Goal: Task Accomplishment & Management: Use online tool/utility

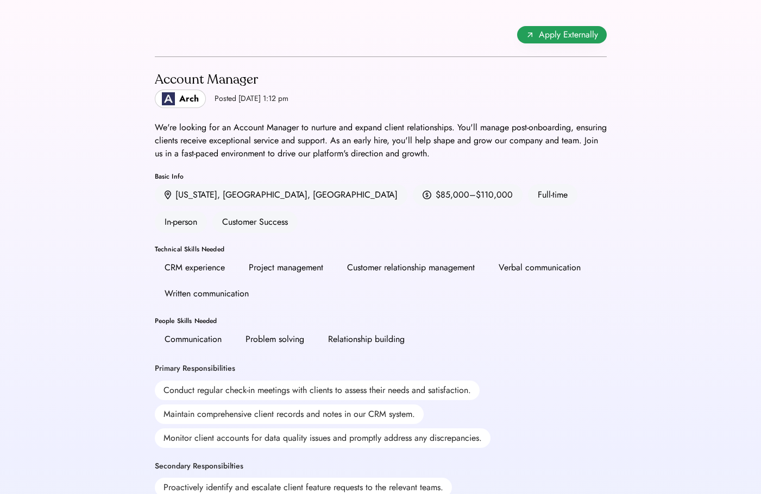
click at [557, 35] on span "Apply Externally" at bounding box center [568, 34] width 59 height 13
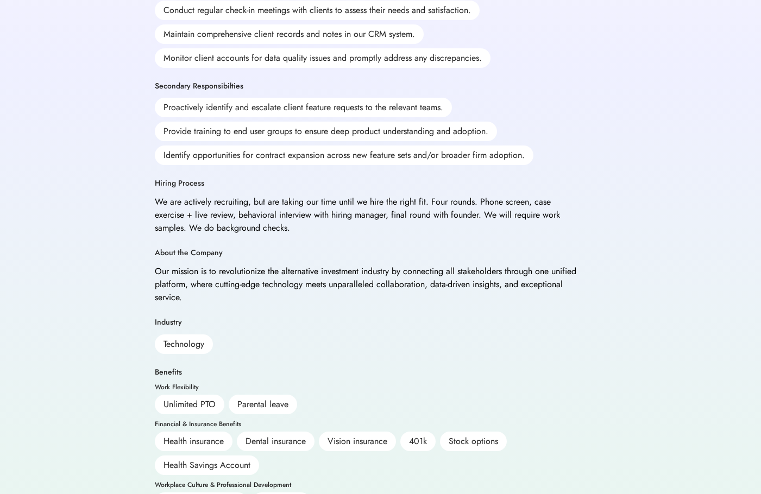
scroll to position [384, 0]
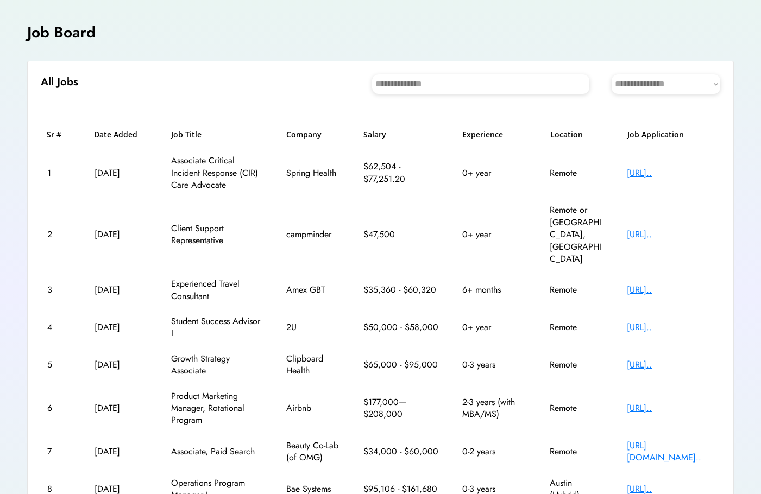
scroll to position [109, 0]
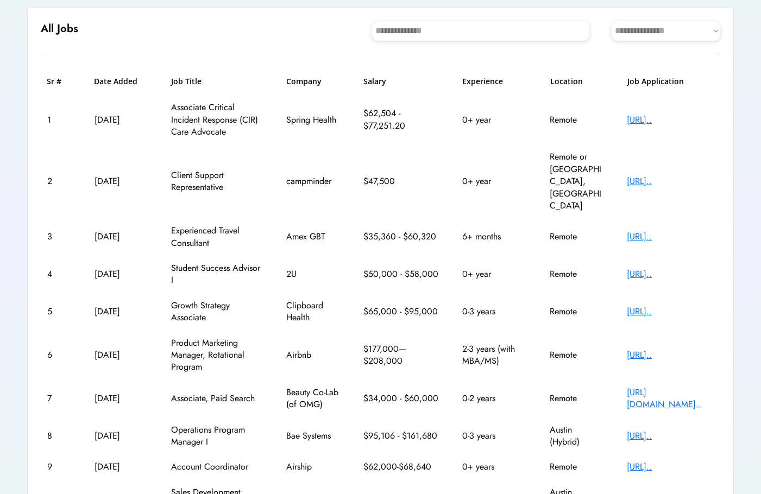
click at [635, 387] on div "[URL][DOMAIN_NAME].." at bounding box center [670, 399] width 87 height 24
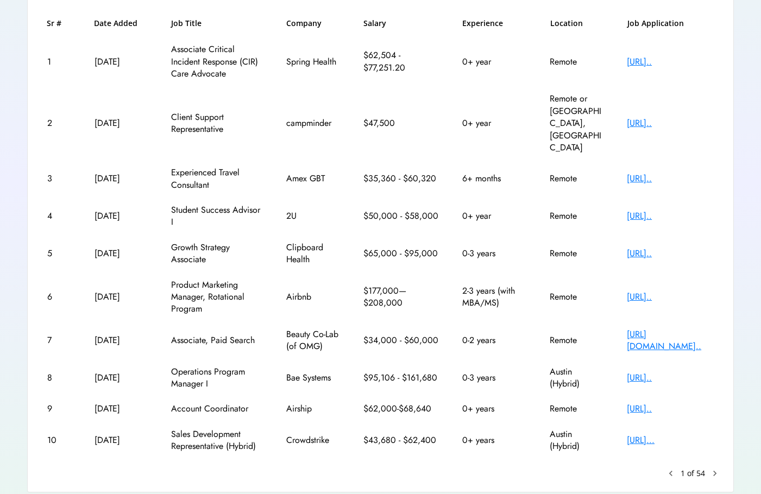
scroll to position [167, 0]
click at [680, 434] on div "[URL]..." at bounding box center [670, 440] width 87 height 12
click at [714, 467] on text "chevron_right" at bounding box center [714, 472] width 11 height 11
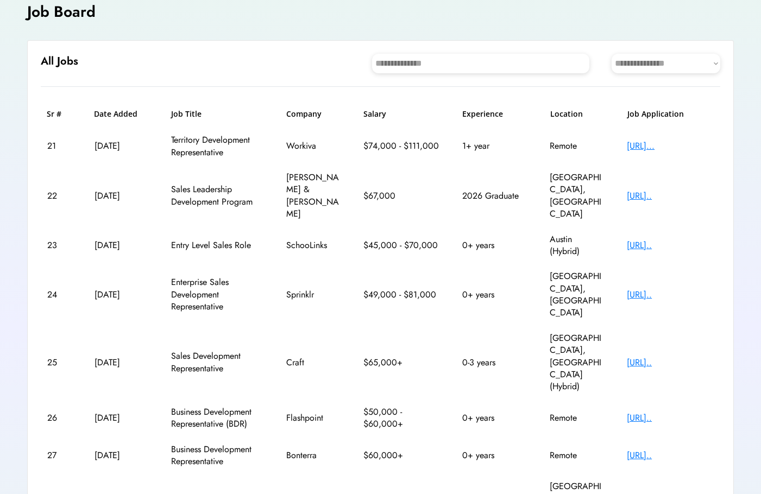
scroll to position [69, 0]
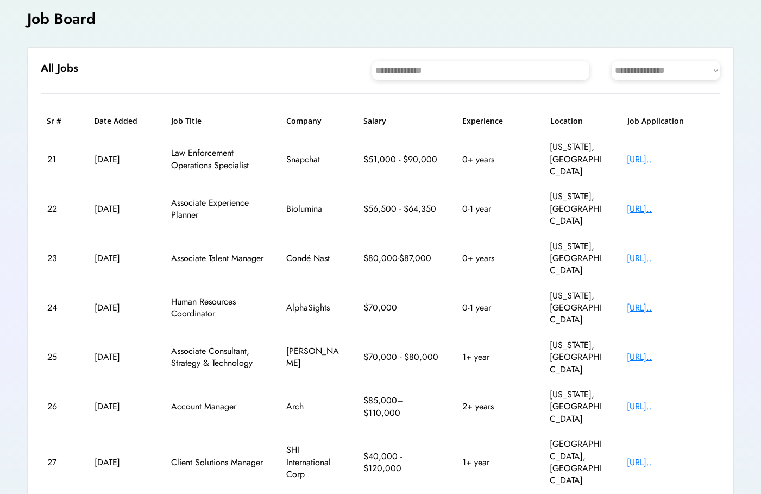
click at [659, 154] on div "[URL].." at bounding box center [670, 160] width 87 height 12
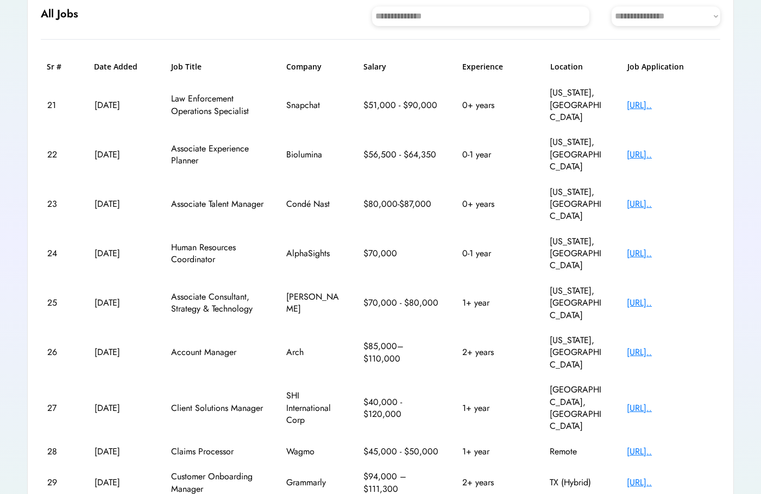
scroll to position [143, 0]
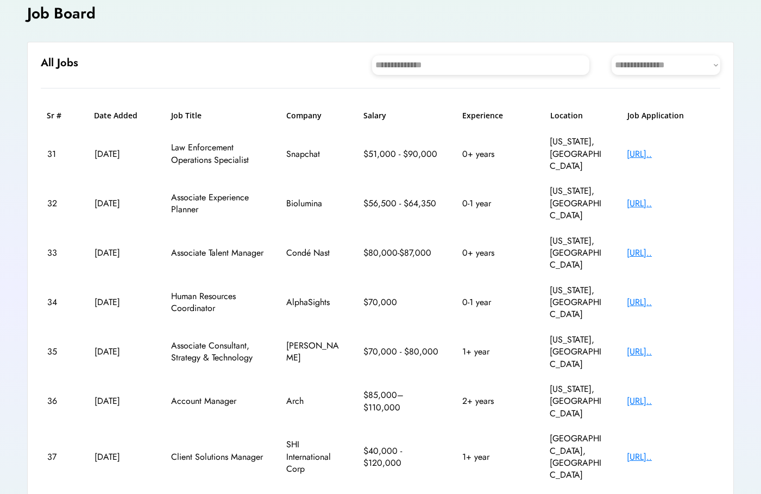
scroll to position [69, 0]
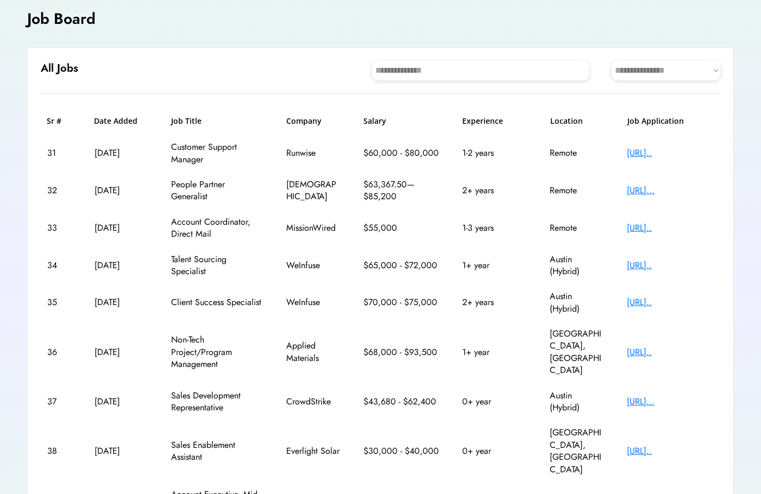
click at [633, 346] on div "[URL].." at bounding box center [670, 352] width 87 height 12
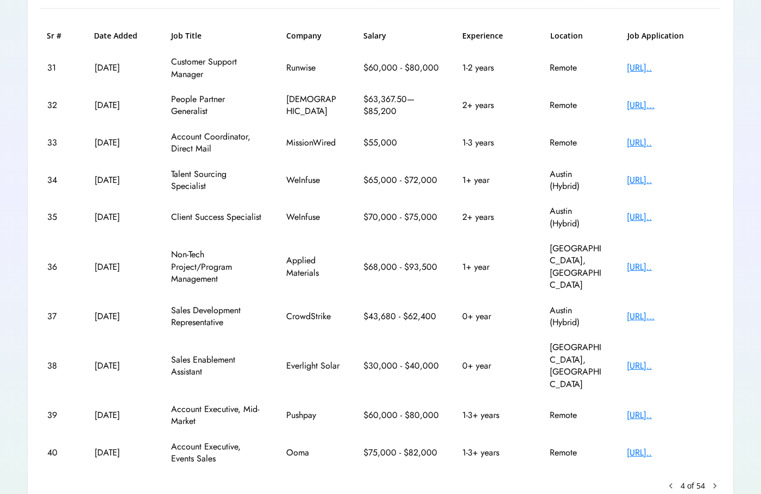
scroll to position [167, 0]
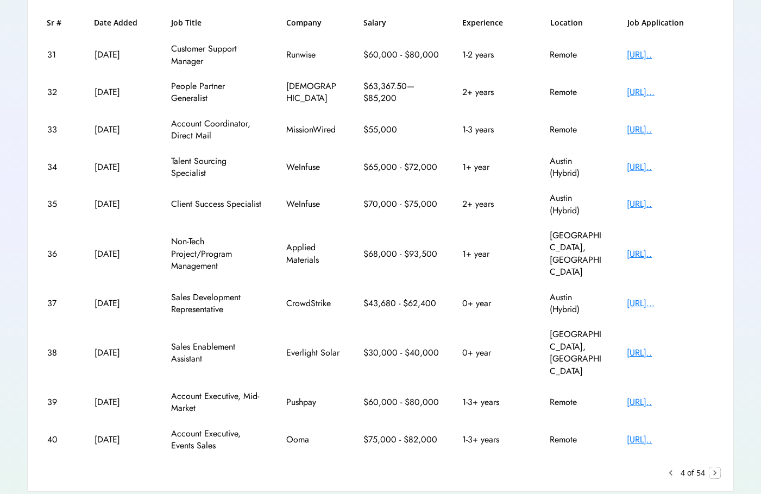
click at [713, 467] on text "chevron_right" at bounding box center [714, 472] width 11 height 11
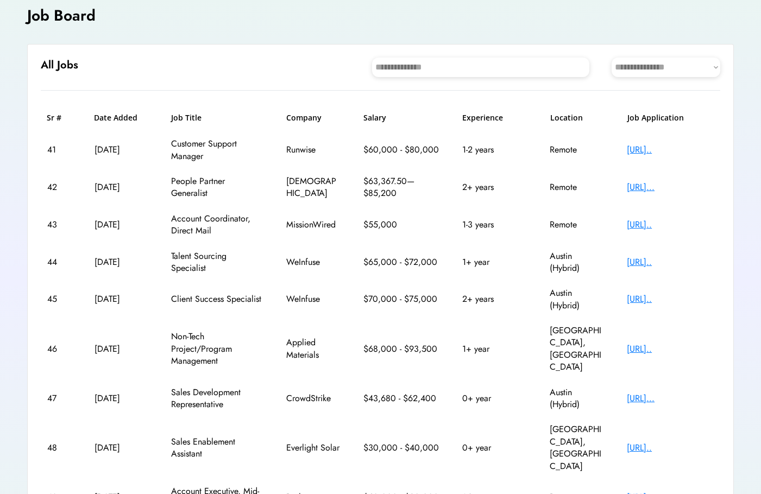
scroll to position [69, 0]
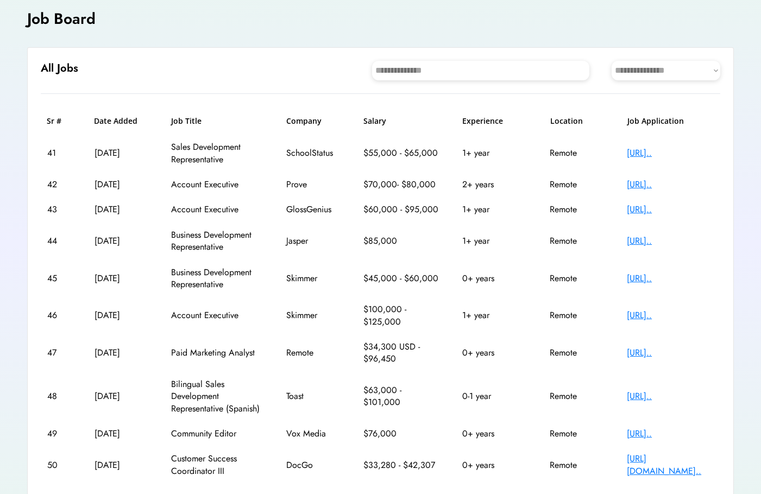
click at [680, 66] on select "**********" at bounding box center [665, 71] width 109 height 20
click at [676, 64] on select "**********" at bounding box center [665, 71] width 109 height 20
click at [611, 61] on select "**********" at bounding box center [665, 71] width 109 height 20
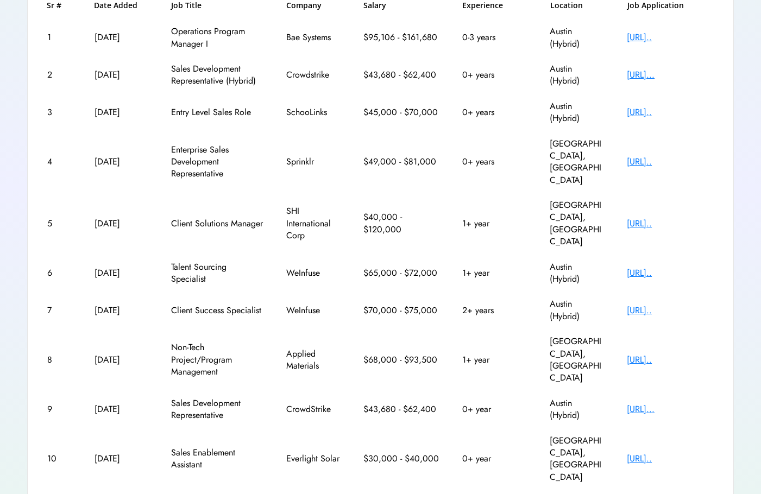
scroll to position [192, 0]
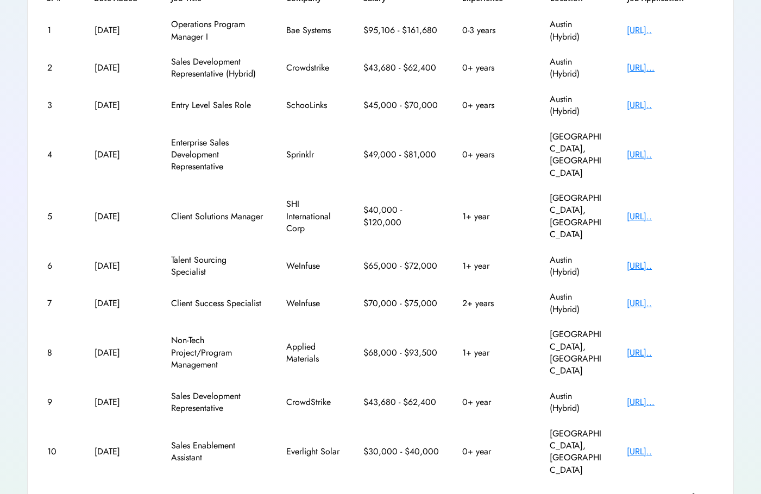
click at [715, 491] on text "chevron_right" at bounding box center [714, 496] width 11 height 11
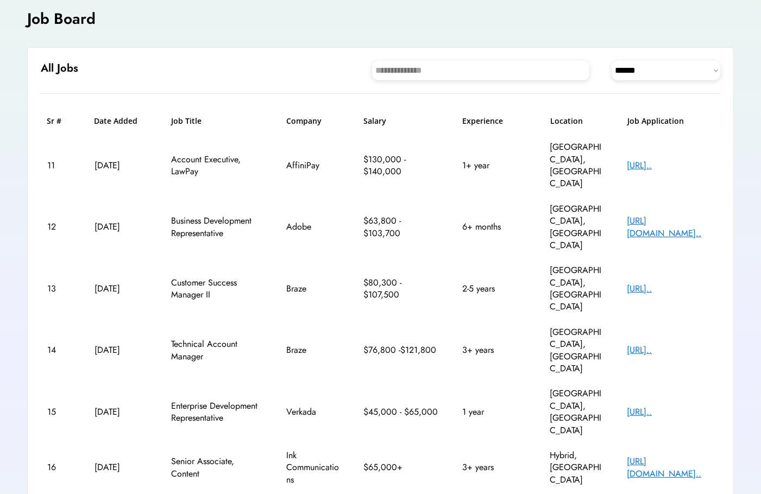
scroll to position [178, 0]
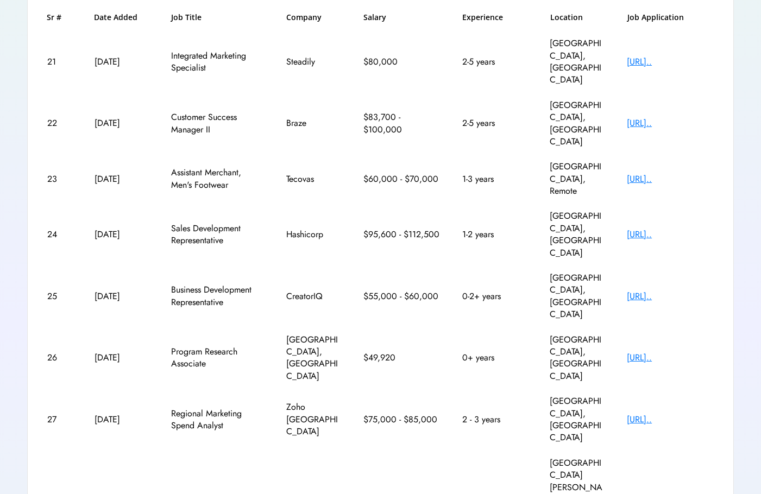
scroll to position [180, 0]
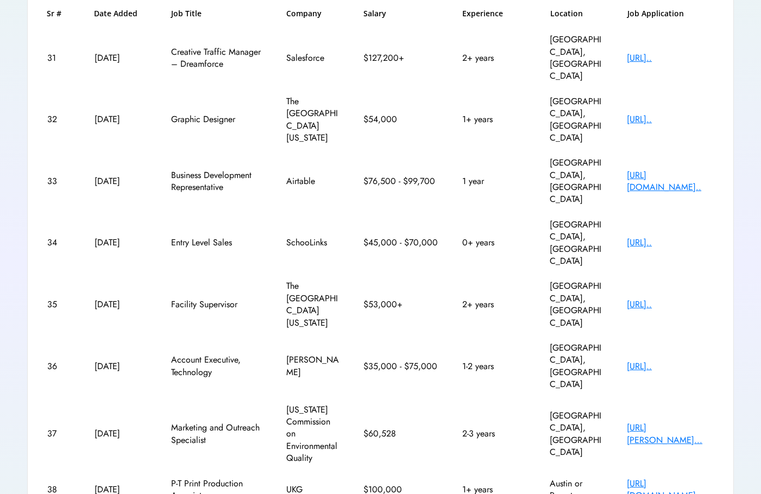
scroll to position [178, 0]
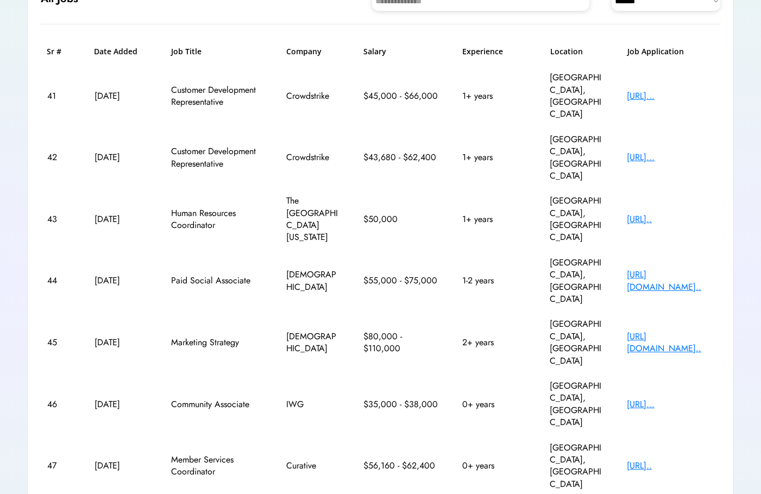
scroll to position [143, 0]
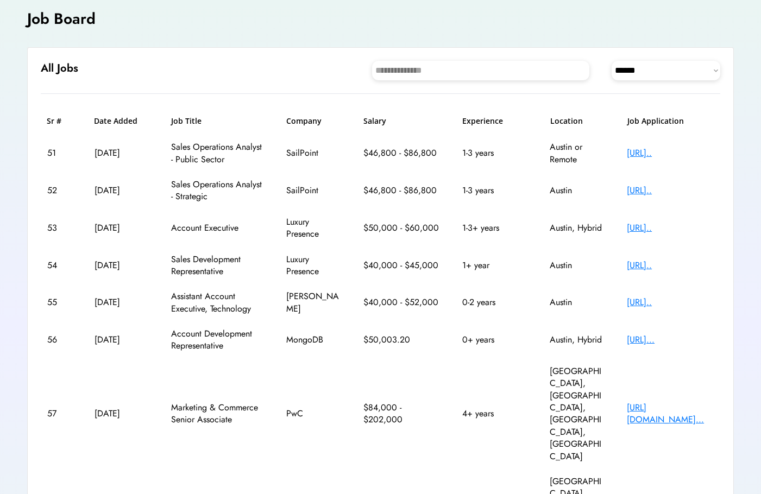
scroll to position [123, 0]
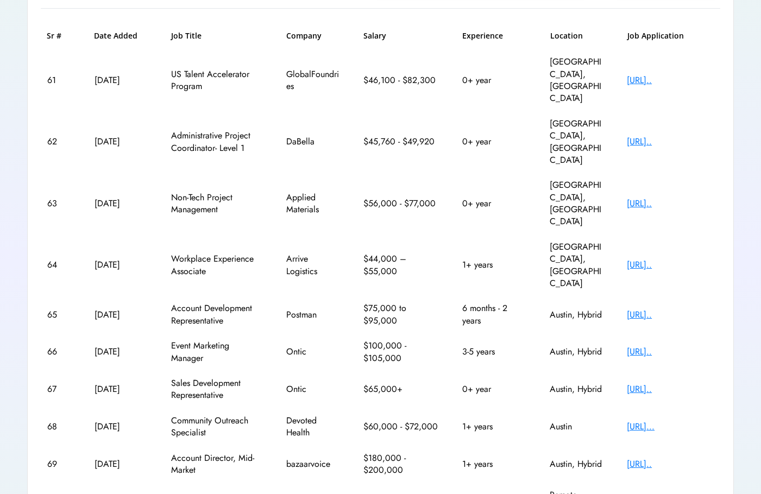
scroll to position [167, 0]
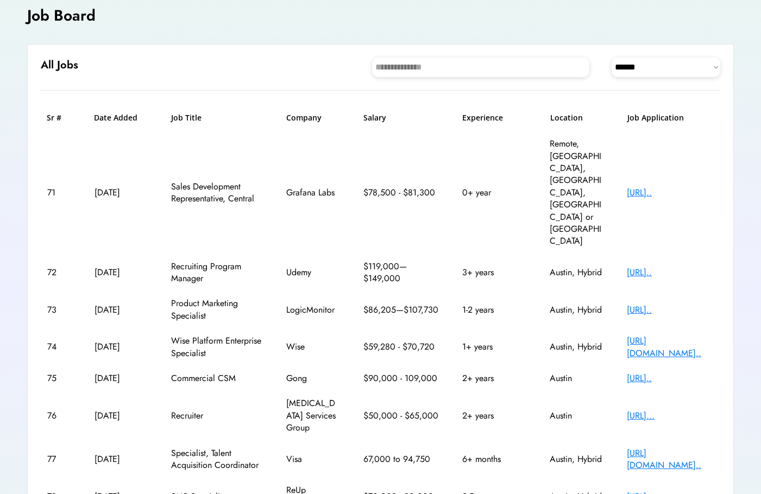
scroll to position [69, 0]
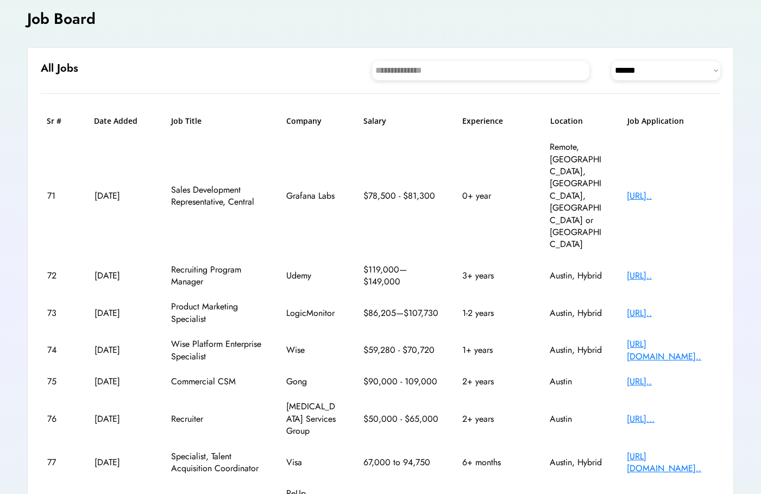
click at [673, 451] on div "[URL][DOMAIN_NAME].." at bounding box center [670, 463] width 87 height 24
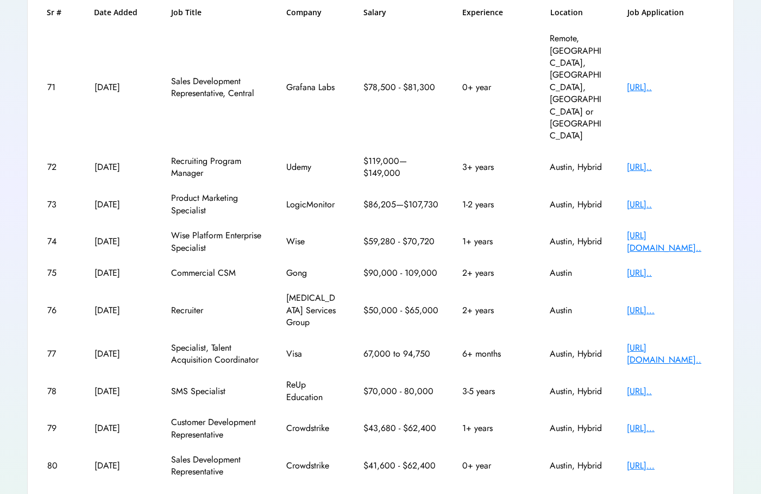
click at [710, 494] on text "chevron_right" at bounding box center [714, 499] width 11 height 11
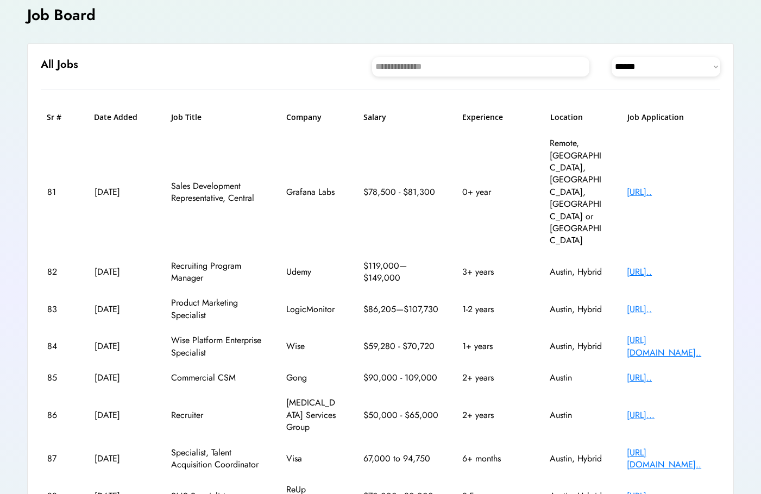
scroll to position [69, 0]
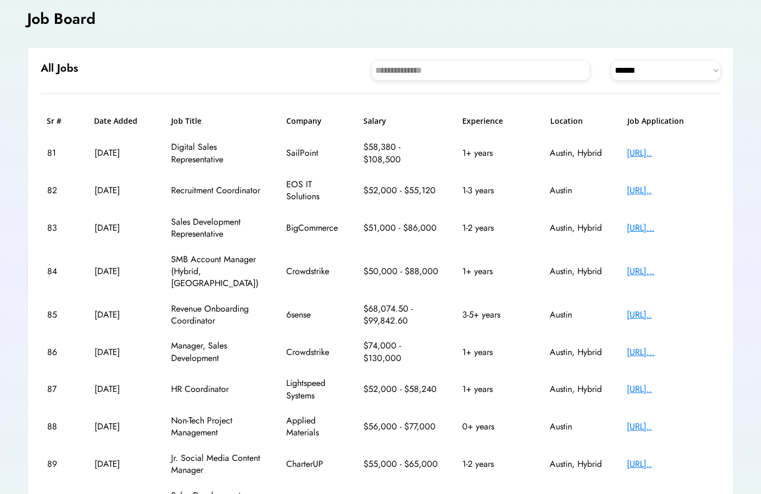
click at [692, 309] on div "[URL].." at bounding box center [670, 315] width 87 height 12
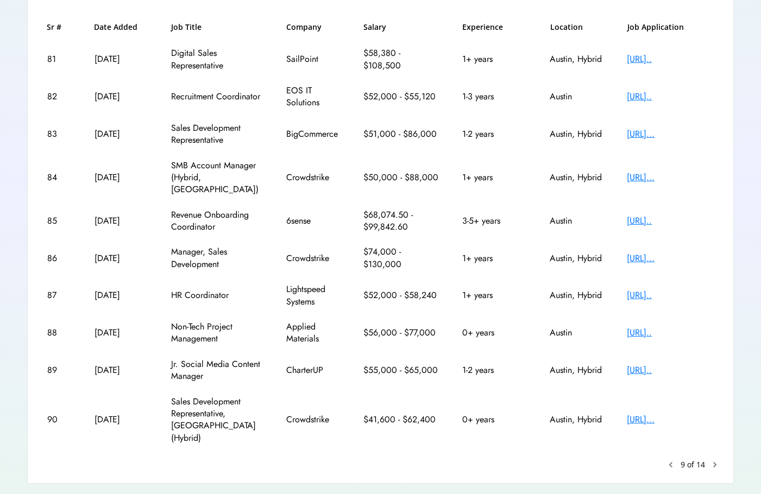
scroll to position [167, 0]
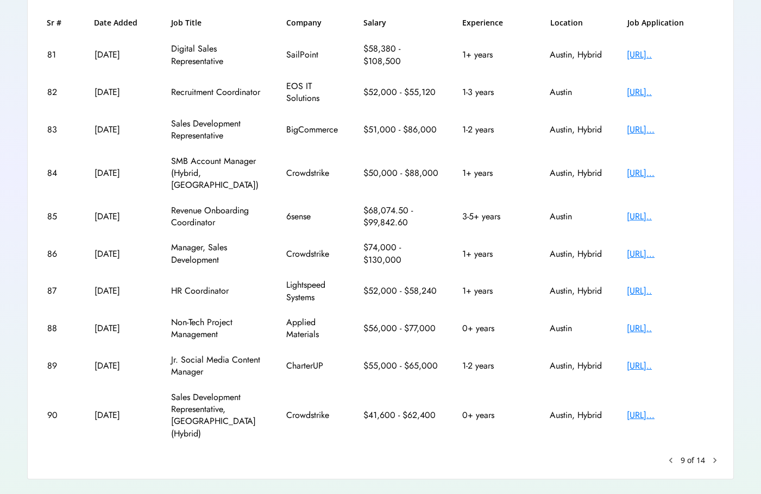
click at [721, 436] on div "**********" at bounding box center [380, 214] width 706 height 531
click at [718, 455] on text "chevron_right" at bounding box center [714, 460] width 11 height 11
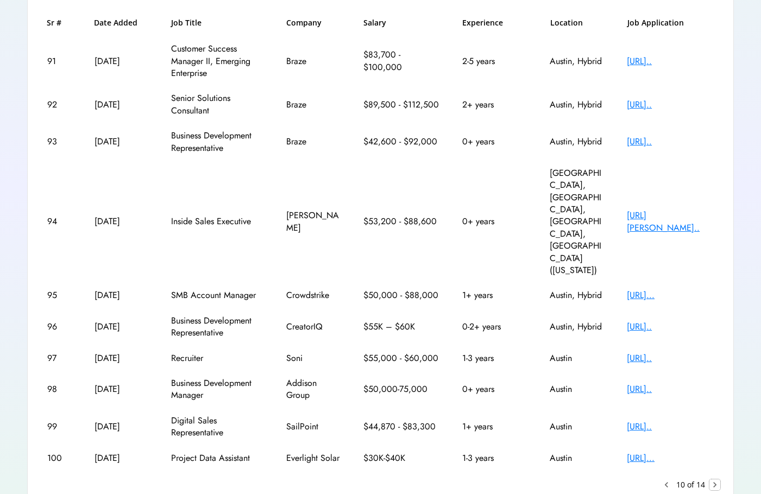
click at [718, 479] on text "chevron_right" at bounding box center [714, 484] width 11 height 11
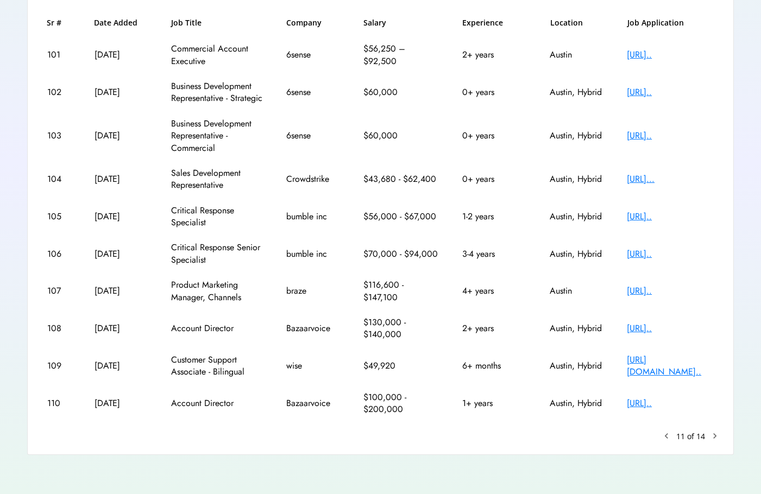
click at [715, 440] on text "chevron_right" at bounding box center [714, 436] width 11 height 11
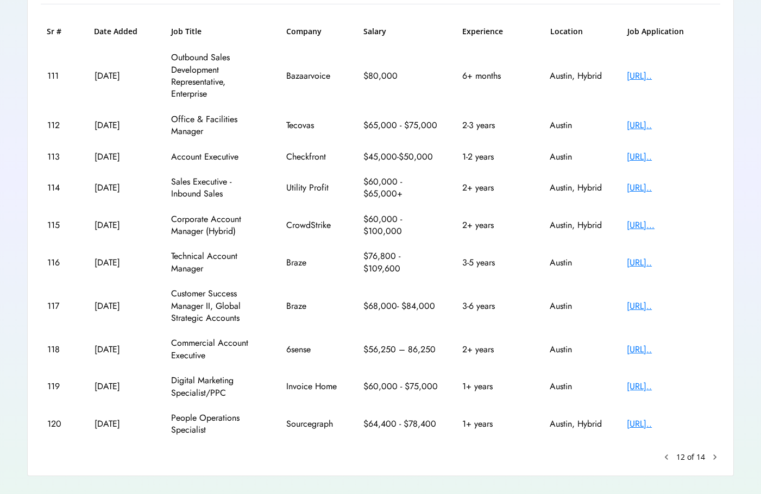
scroll to position [180, 0]
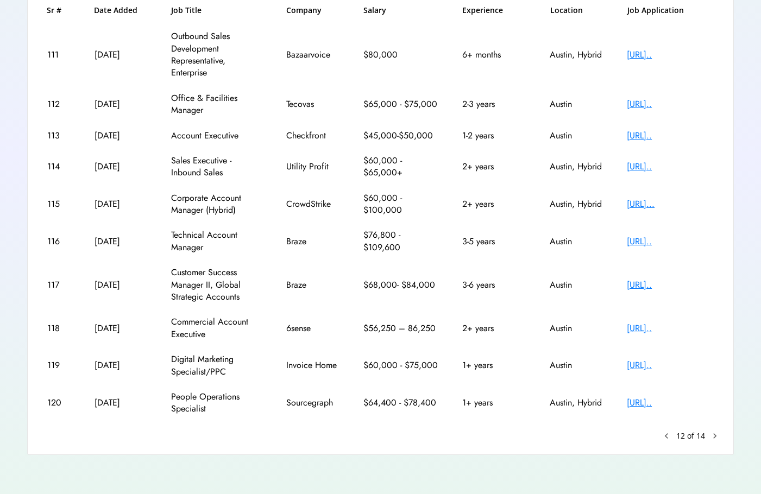
click at [718, 435] on text "chevron_right" at bounding box center [714, 436] width 11 height 11
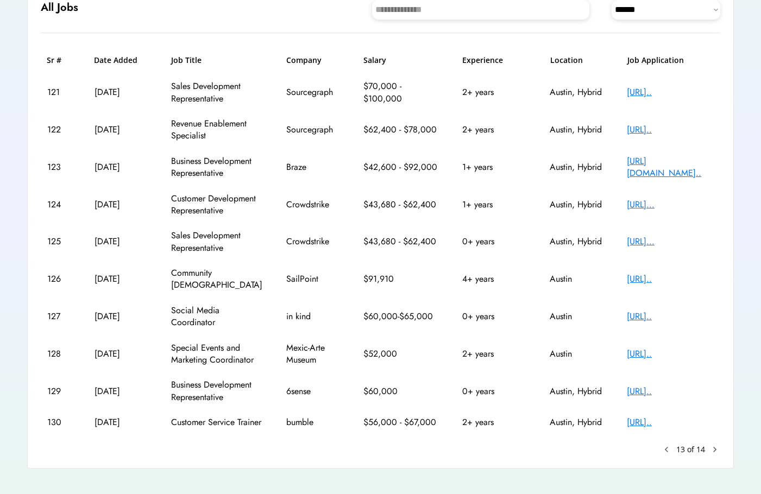
scroll to position [131, 0]
click at [717, 443] on text "chevron_right" at bounding box center [714, 448] width 11 height 11
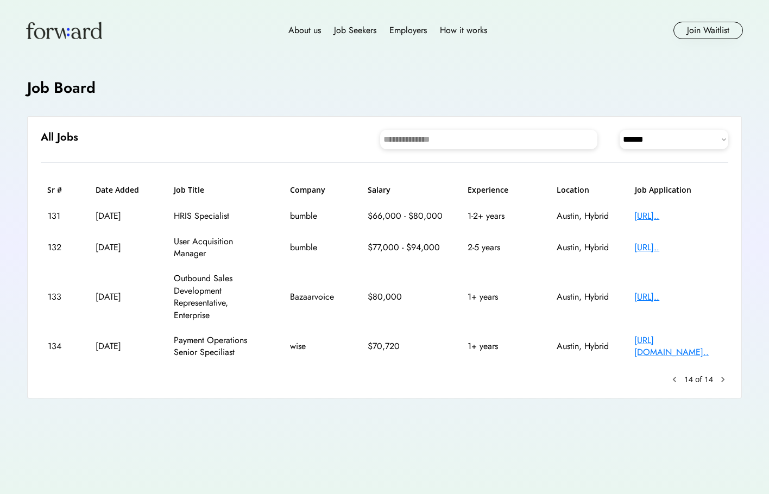
click at [660, 132] on select "**********" at bounding box center [674, 140] width 109 height 20
select select "********"
click at [620, 130] on select "**********" at bounding box center [674, 140] width 109 height 20
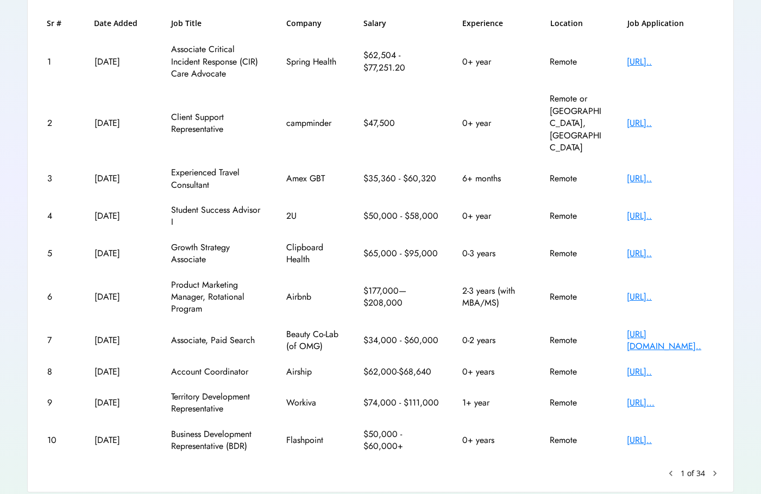
scroll to position [167, 0]
click at [718, 467] on text "chevron_right" at bounding box center [714, 472] width 11 height 11
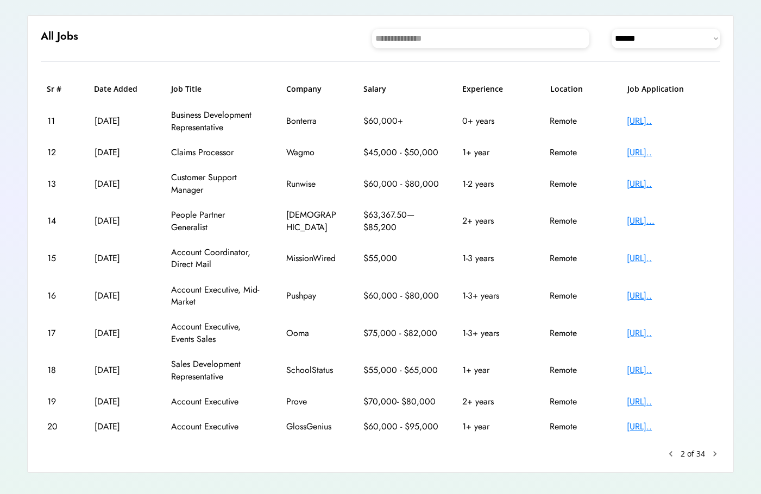
scroll to position [119, 0]
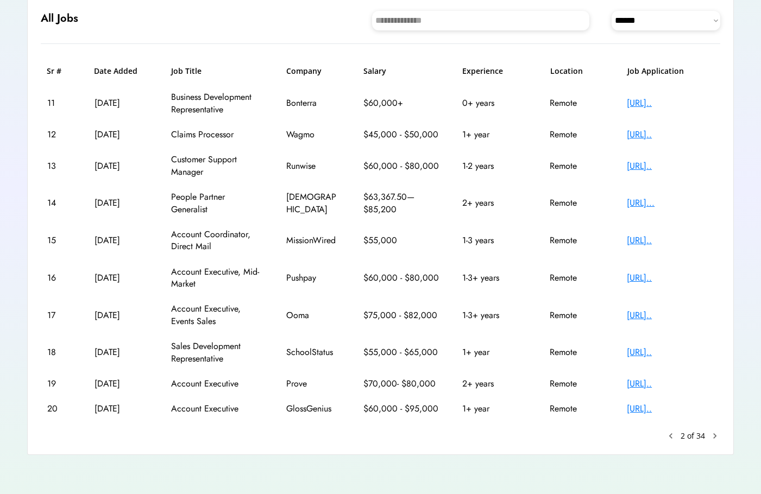
click at [718, 435] on text "chevron_right" at bounding box center [714, 436] width 11 height 11
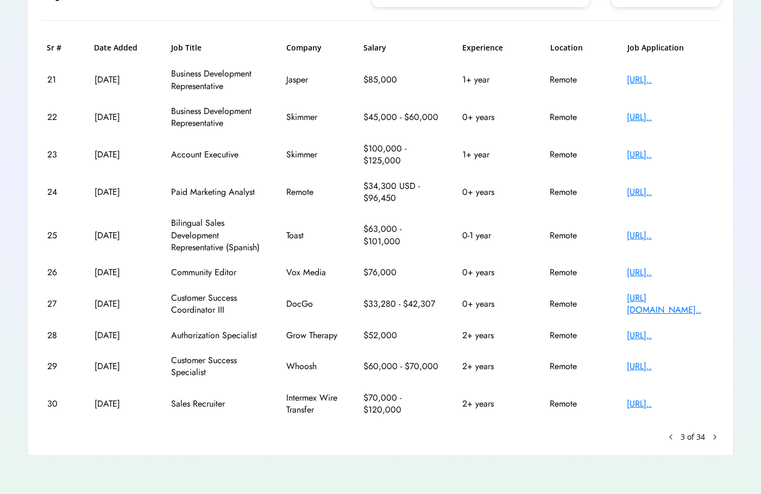
scroll to position [143, 0]
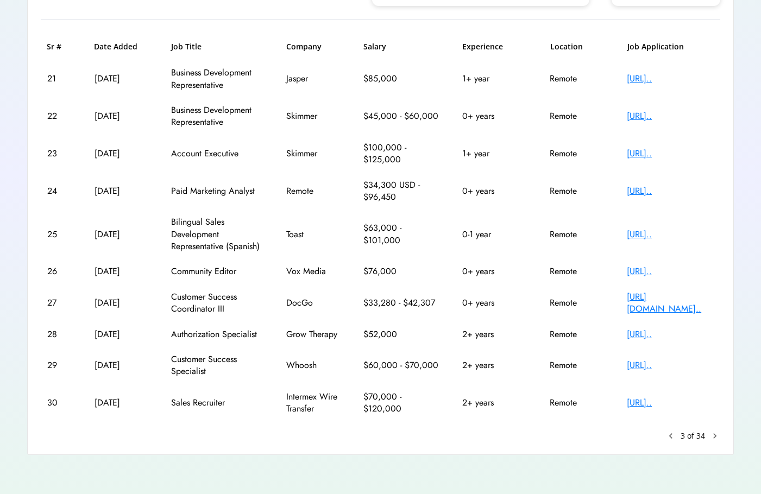
click at [713, 435] on text "chevron_right" at bounding box center [714, 436] width 11 height 11
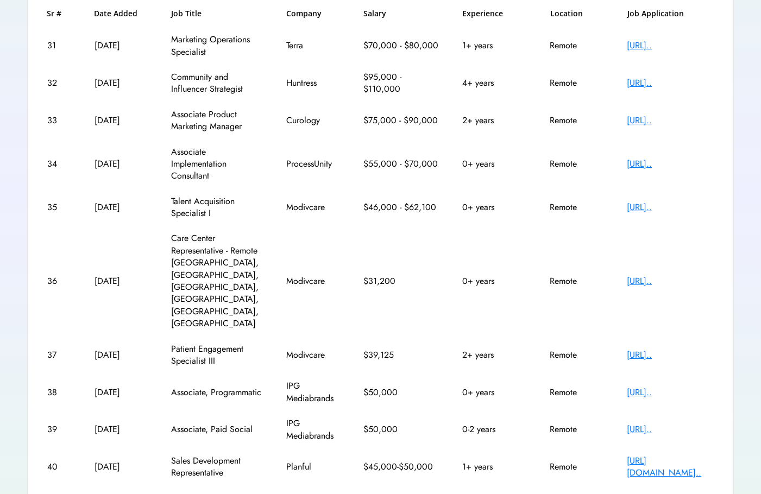
scroll to position [180, 0]
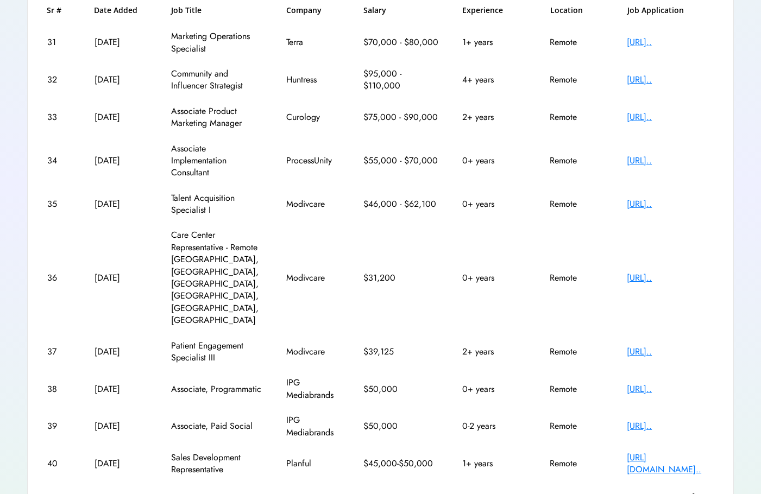
click at [718, 491] on text "chevron_right" at bounding box center [714, 496] width 11 height 11
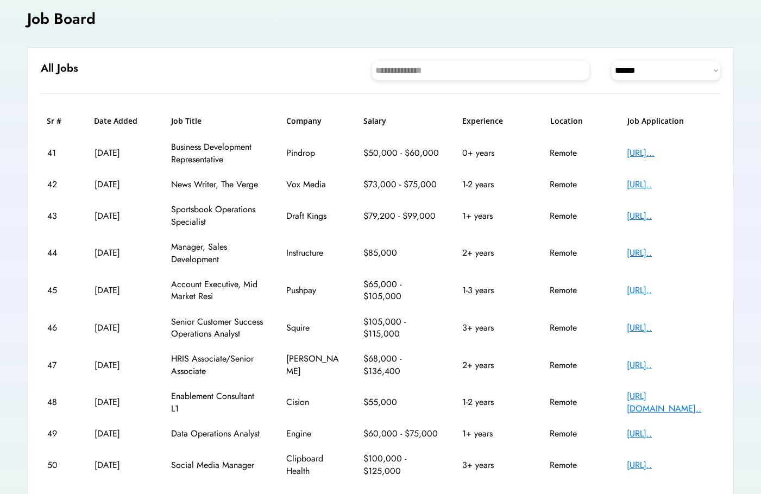
scroll to position [123, 0]
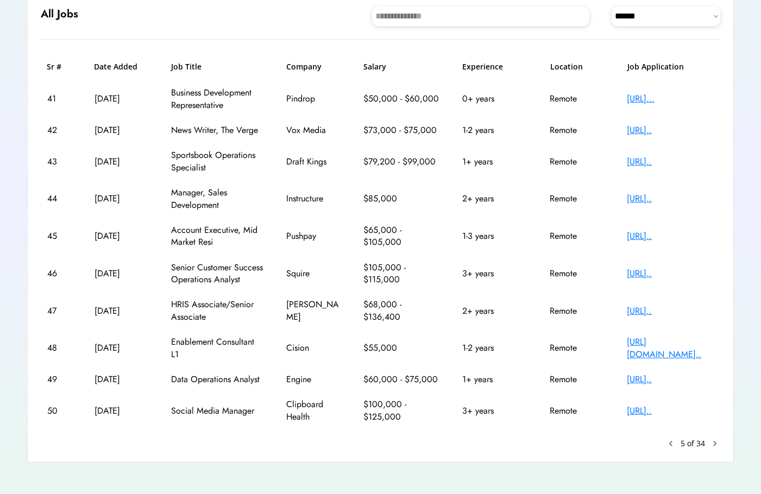
click at [659, 386] on div "[URL].." at bounding box center [670, 380] width 87 height 12
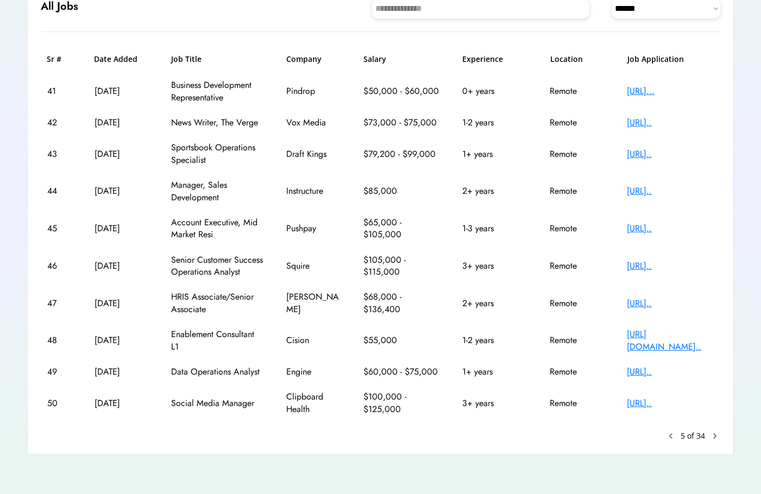
scroll to position [143, 0]
click at [712, 435] on text "chevron_right" at bounding box center [714, 436] width 11 height 11
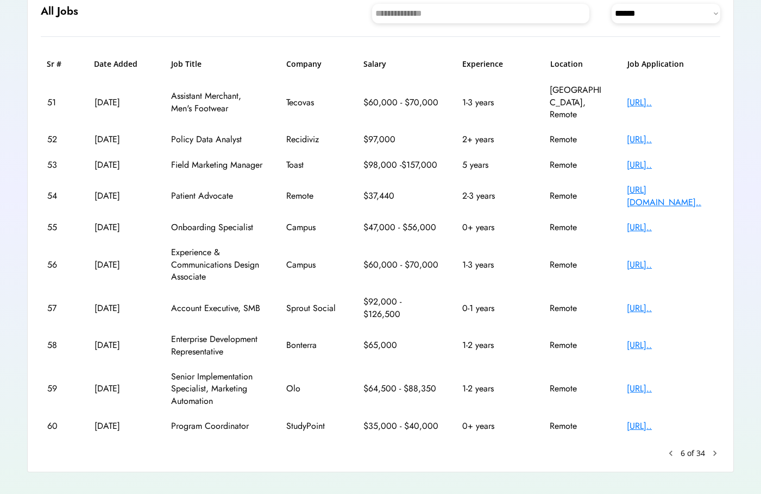
scroll to position [131, 0]
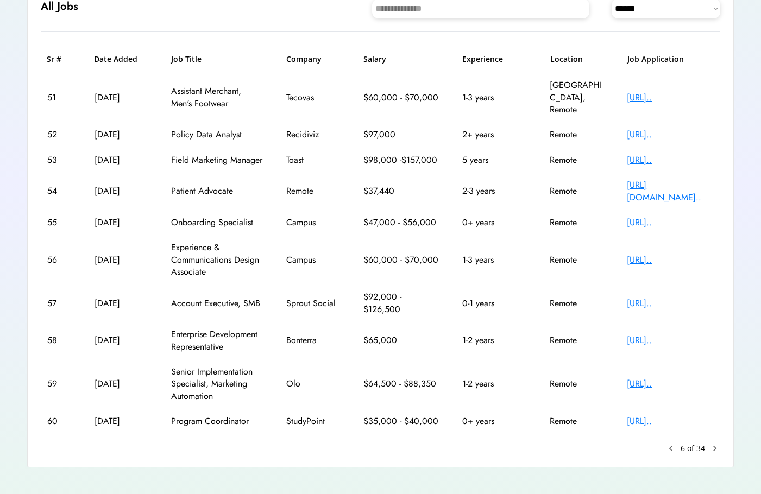
click at [669, 415] on div "[URL].." at bounding box center [670, 421] width 87 height 12
click at [715, 443] on text "chevron_right" at bounding box center [714, 448] width 11 height 11
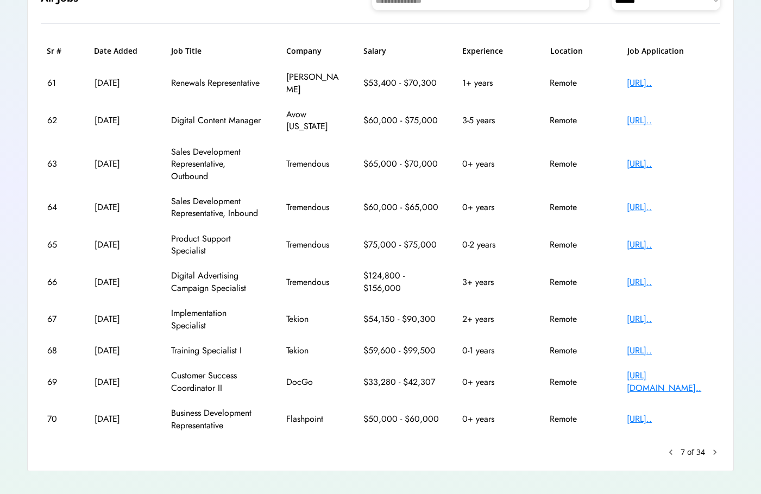
scroll to position [143, 0]
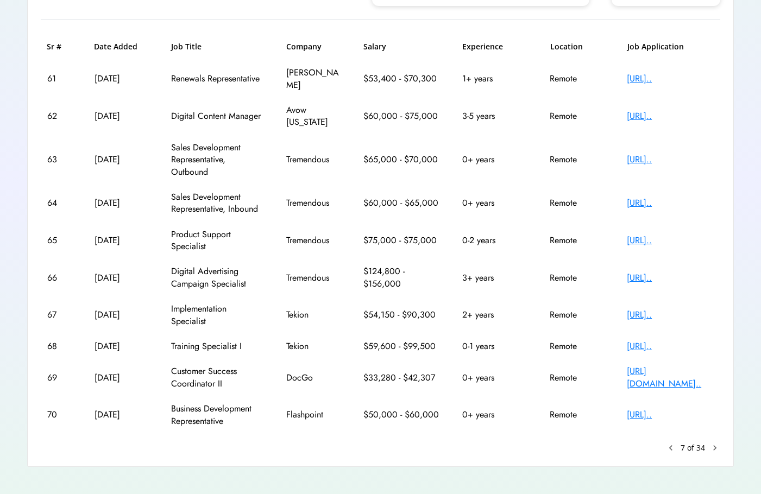
click at [717, 443] on text "chevron_right" at bounding box center [714, 448] width 11 height 11
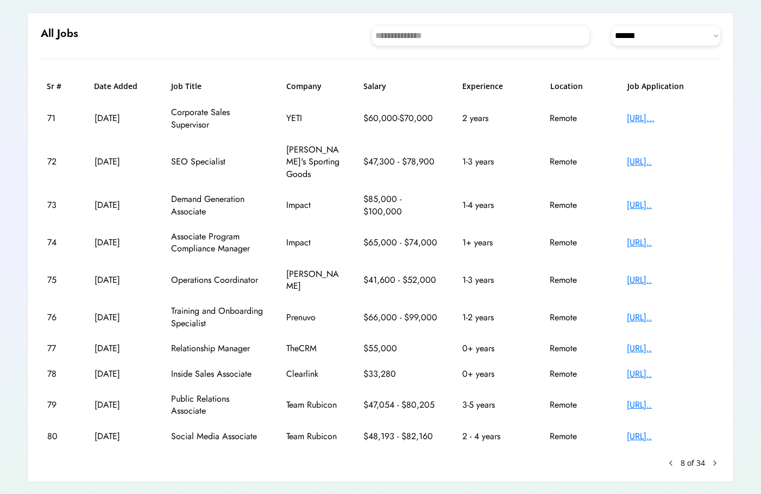
scroll to position [119, 0]
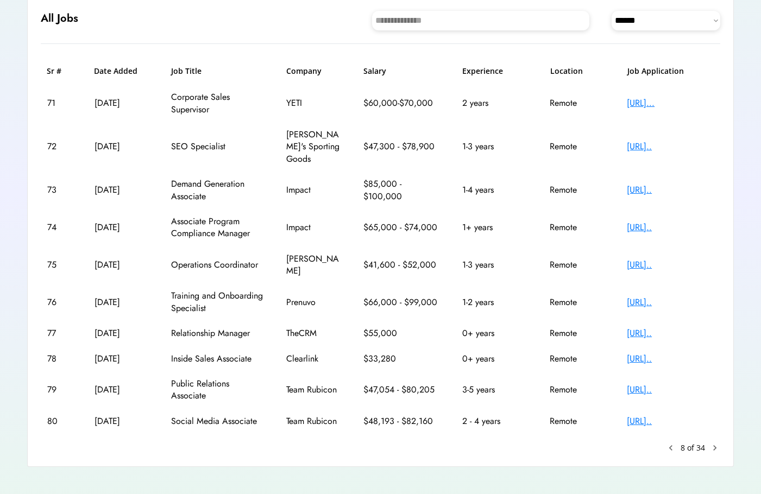
click at [642, 259] on div "[URL].." at bounding box center [670, 265] width 87 height 12
click at [715, 443] on text "chevron_right" at bounding box center [714, 448] width 11 height 11
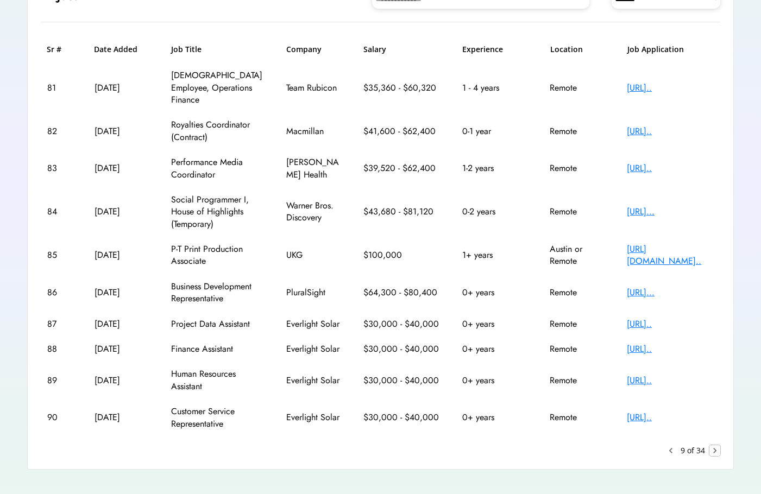
scroll to position [143, 0]
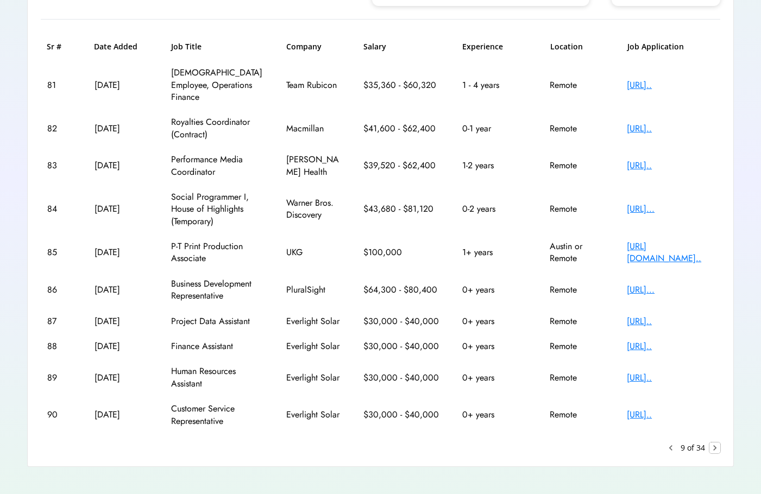
click at [674, 443] on text "keyboard_arrow_left" at bounding box center [670, 448] width 11 height 11
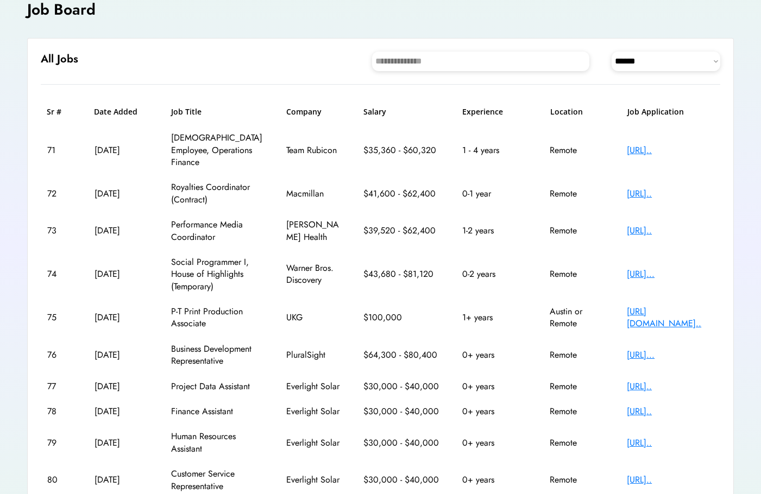
scroll to position [69, 0]
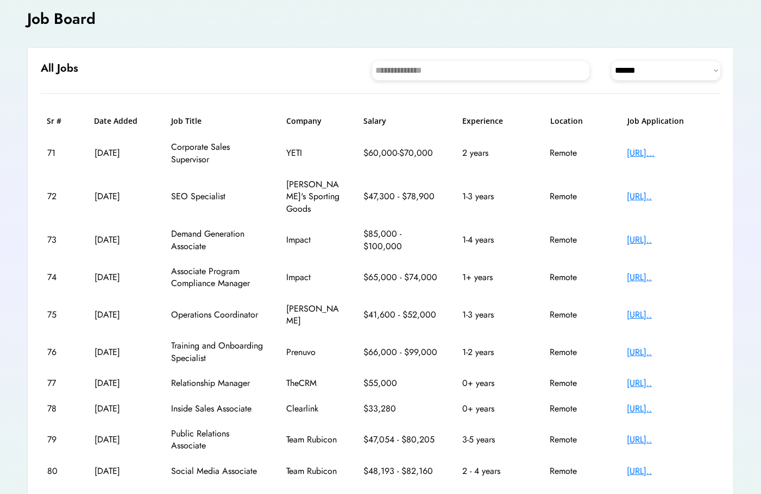
click at [652, 309] on div "[URL].." at bounding box center [670, 315] width 87 height 12
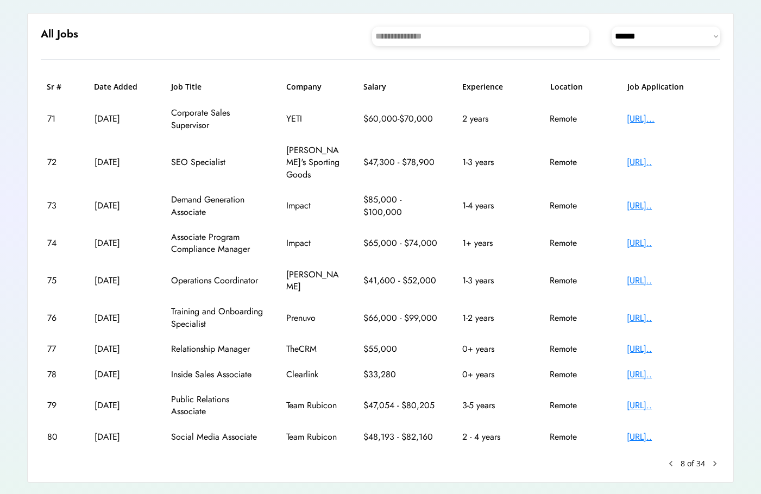
scroll to position [119, 0]
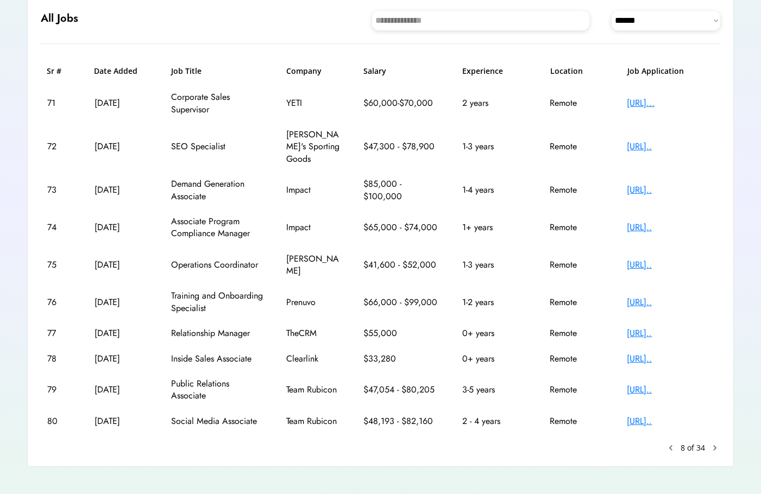
click at [717, 443] on text "chevron_right" at bounding box center [714, 448] width 11 height 11
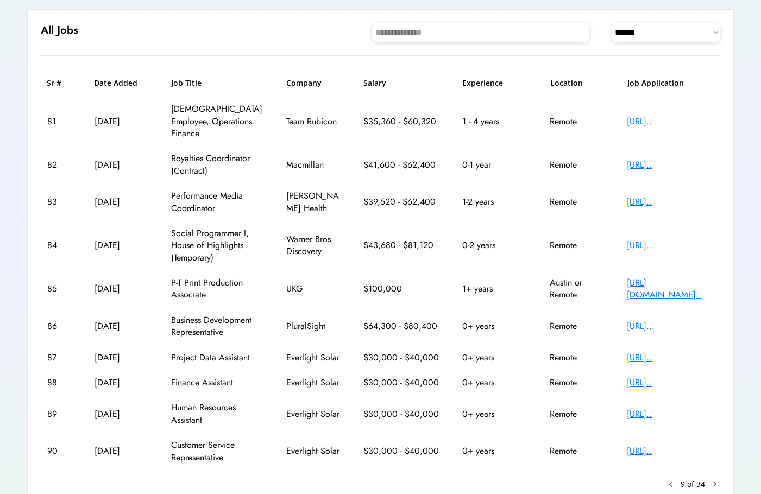
scroll to position [143, 0]
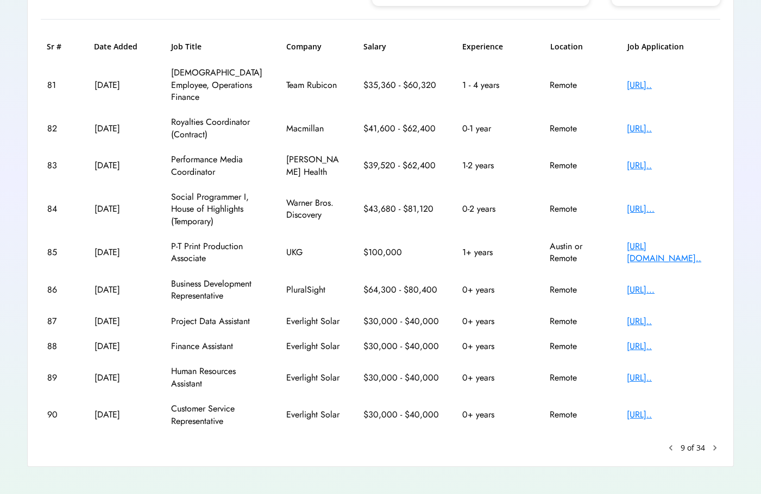
click at [718, 443] on text "chevron_right" at bounding box center [714, 448] width 11 height 11
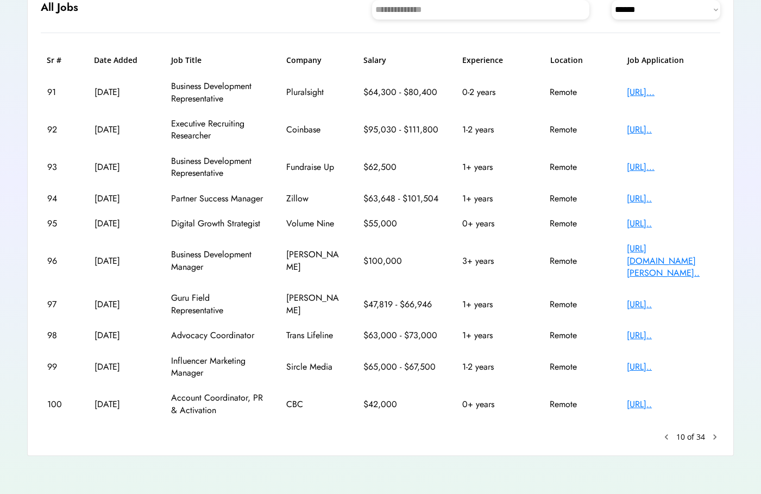
scroll to position [131, 0]
click at [718, 438] on text "chevron_right" at bounding box center [714, 436] width 11 height 11
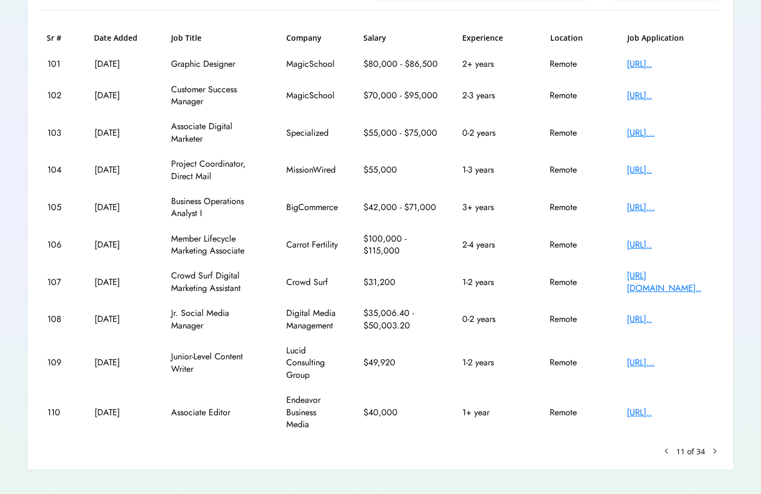
scroll to position [167, 0]
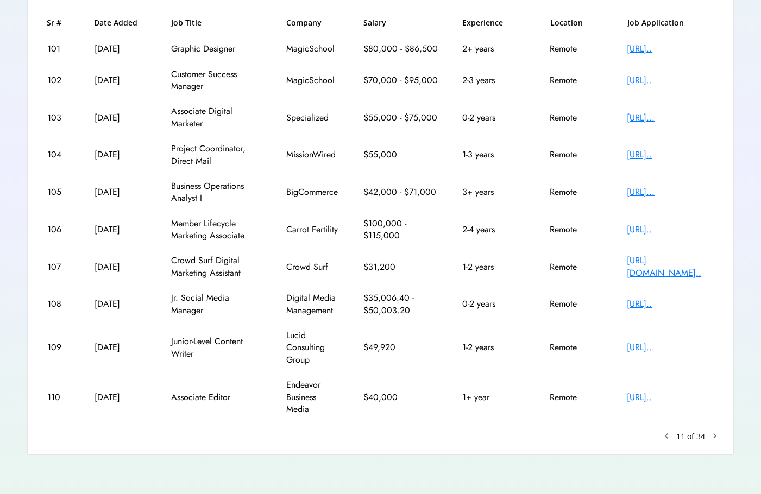
click at [649, 342] on div "[URL]..." at bounding box center [670, 348] width 87 height 12
click at [716, 433] on text "chevron_right" at bounding box center [714, 436] width 11 height 11
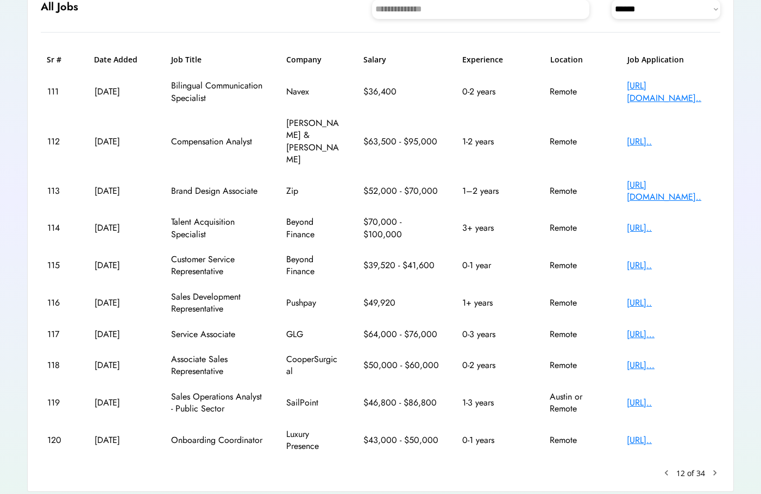
scroll to position [131, 0]
click at [711, 467] on text "chevron_right" at bounding box center [714, 472] width 11 height 11
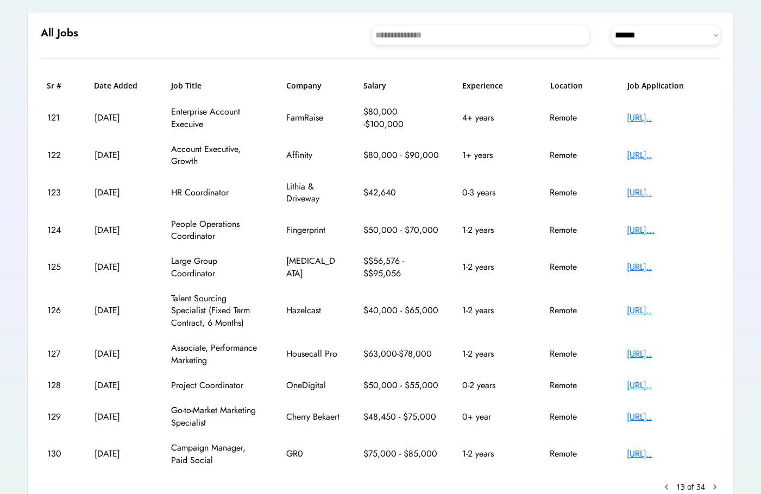
scroll to position [155, 0]
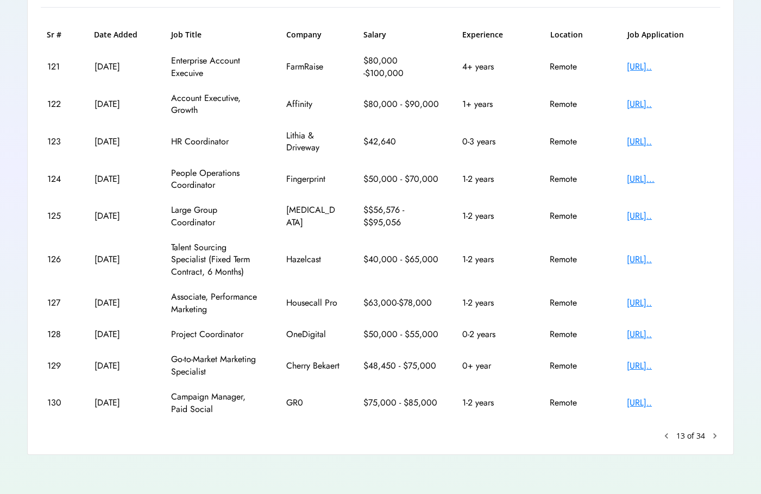
click at [656, 338] on div "[URL].." at bounding box center [670, 334] width 87 height 12
click at [713, 433] on text "chevron_right" at bounding box center [714, 436] width 11 height 11
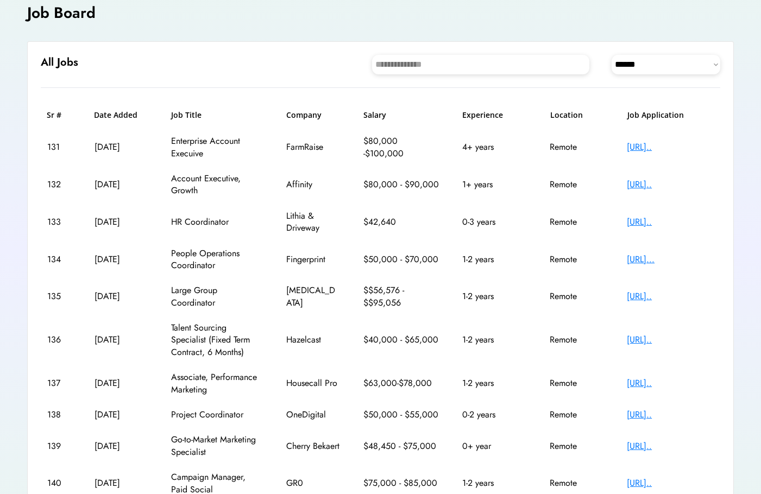
scroll to position [69, 0]
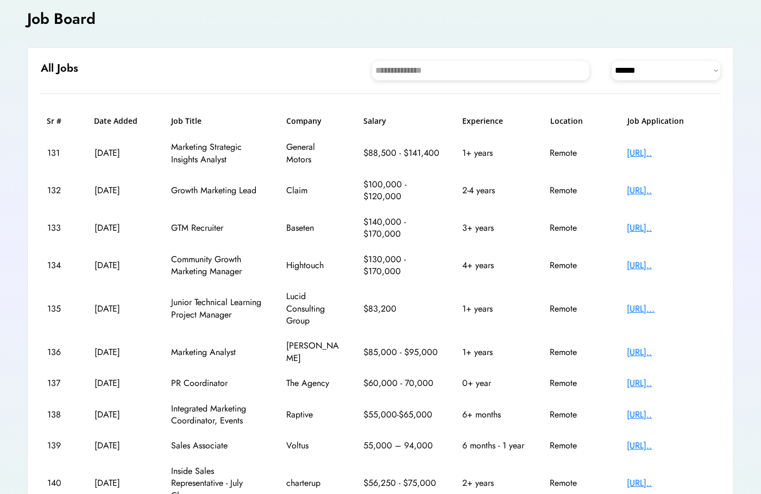
click at [693, 409] on div "[URL].." at bounding box center [670, 415] width 87 height 12
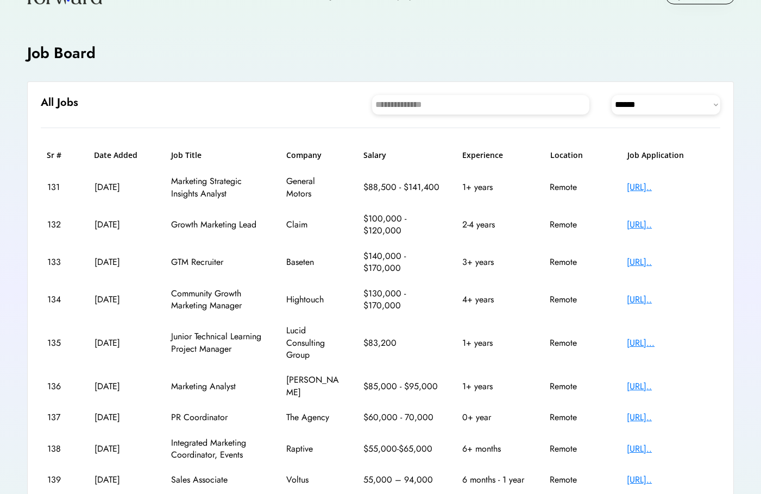
scroll to position [0, 0]
